Goal: Transaction & Acquisition: Purchase product/service

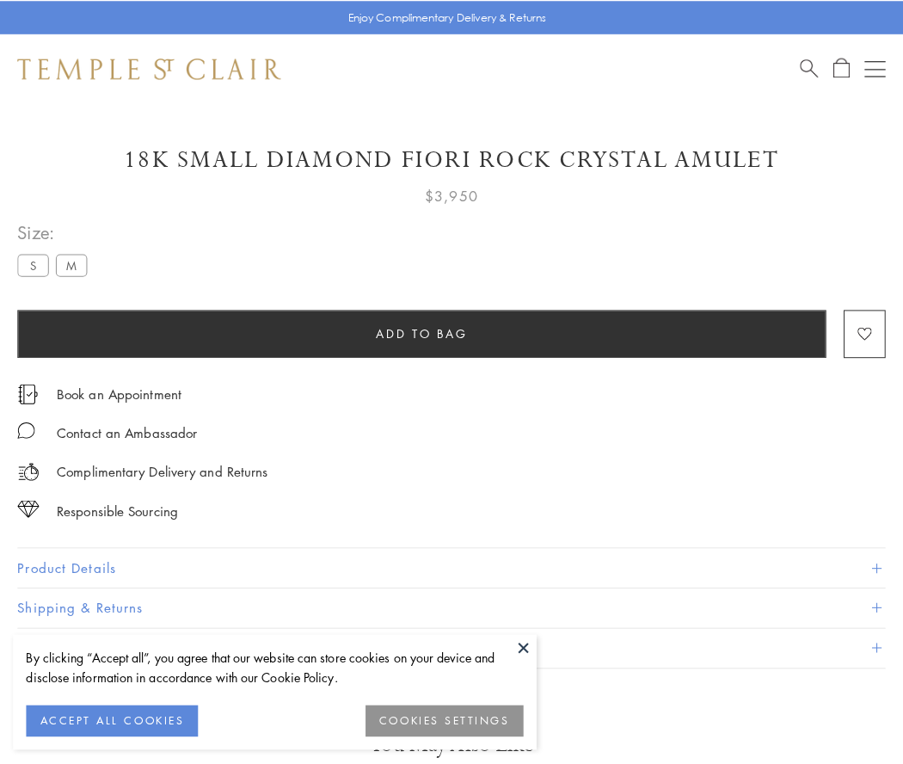
scroll to position [16, 0]
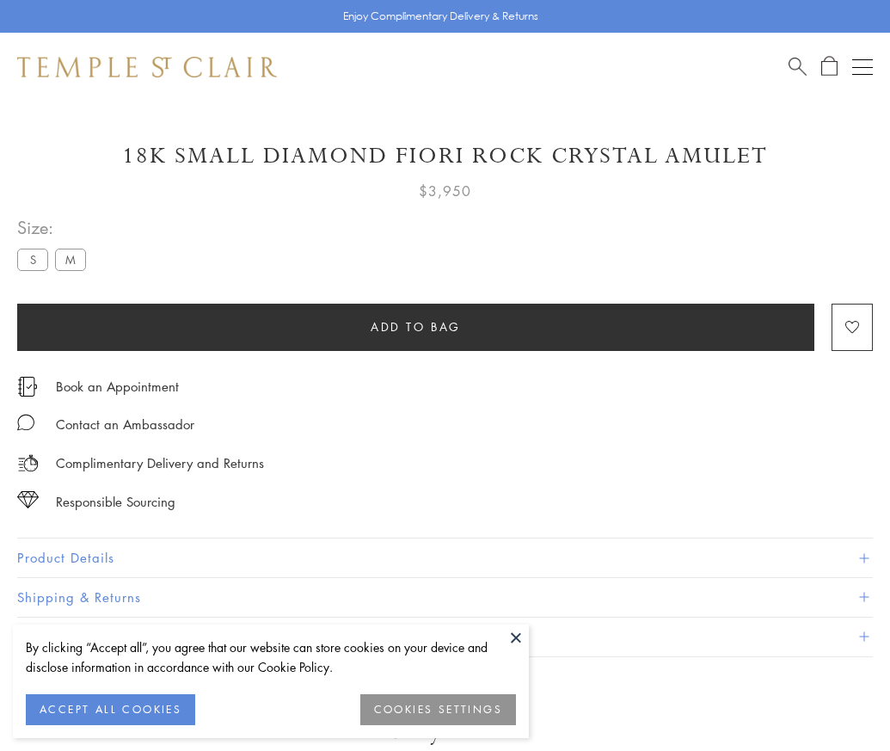
click at [416, 326] on span "Add to bag" at bounding box center [416, 326] width 90 height 19
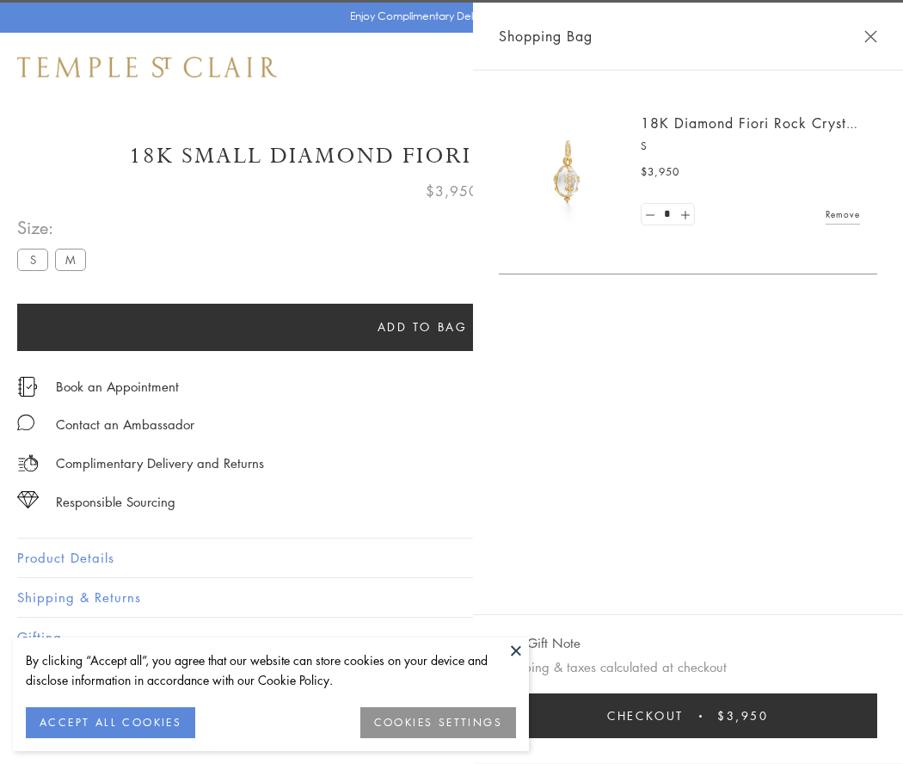
click at [689, 716] on button "Checkout $3,950" at bounding box center [688, 715] width 379 height 45
